Goal: Information Seeking & Learning: Check status

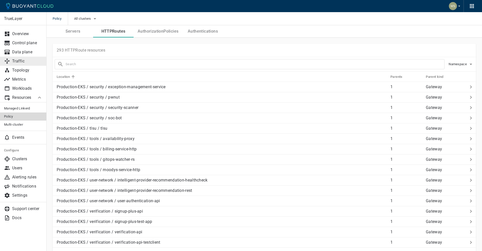
click at [26, 63] on p "Traffic" at bounding box center [27, 61] width 30 height 5
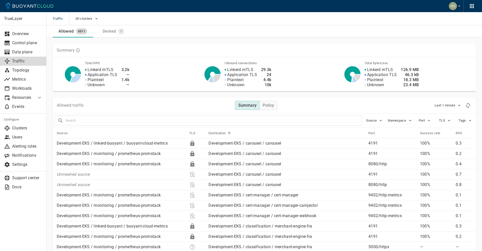
click at [130, 119] on input "text" at bounding box center [214, 120] width 296 height 7
type input "payouts-client-settings-api"
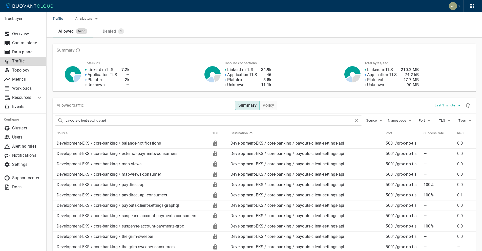
click at [444, 106] on span "Last 1 minute" at bounding box center [446, 106] width 22 height 4
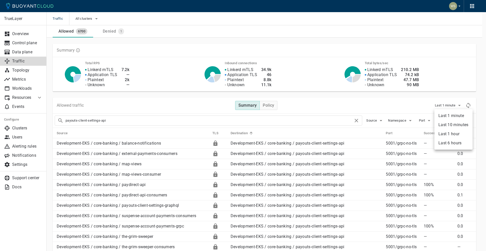
click at [454, 146] on li "Last 6 hours" at bounding box center [453, 143] width 38 height 9
